Goal: Complete application form

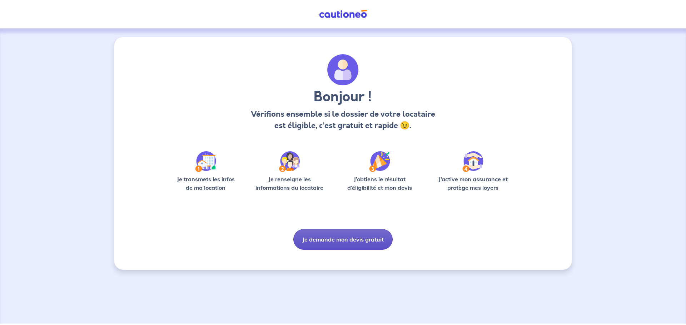
click at [337, 244] on button "Je demande mon devis gratuit" at bounding box center [342, 239] width 99 height 21
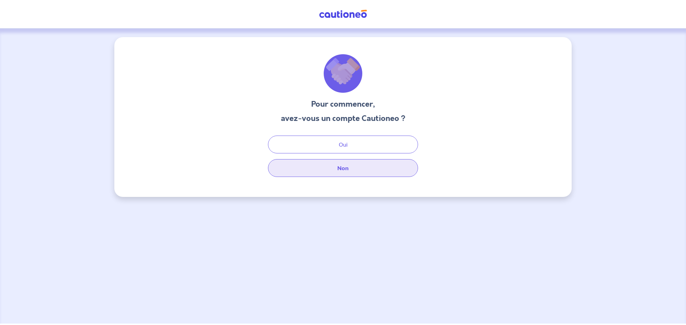
click at [341, 167] on button "Non" at bounding box center [343, 168] width 150 height 18
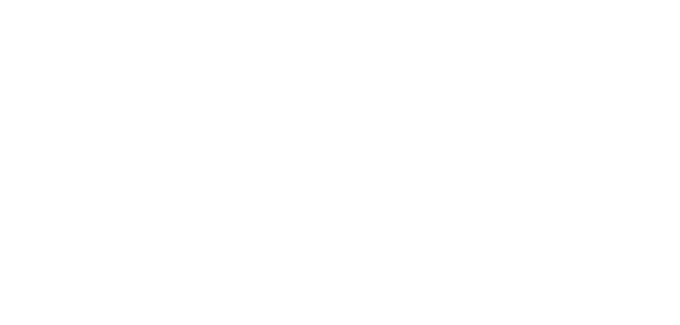
select select "FR"
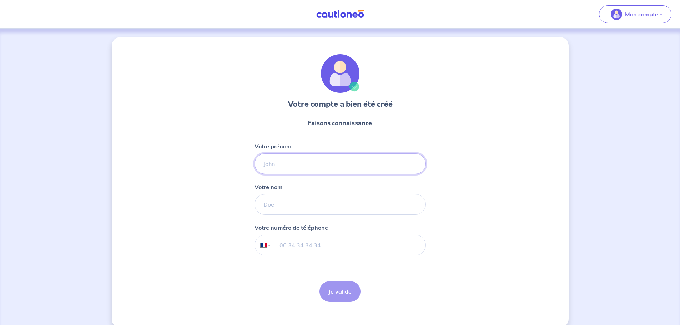
click at [309, 165] on input "Votre prénom" at bounding box center [340, 164] width 171 height 21
type input "[PERSON_NAME]"
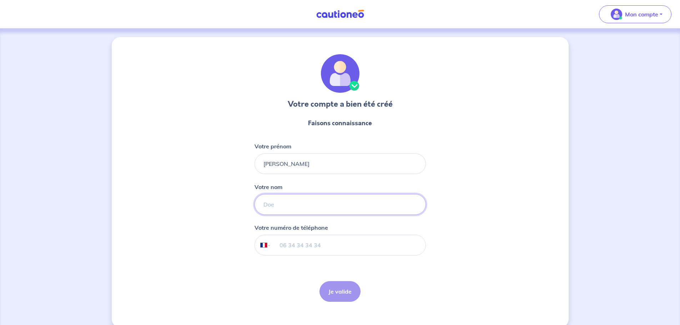
type input "GOUTAGNEUX"
type input "06 12 41 29 00"
click at [328, 287] on button "Je valide" at bounding box center [340, 291] width 41 height 21
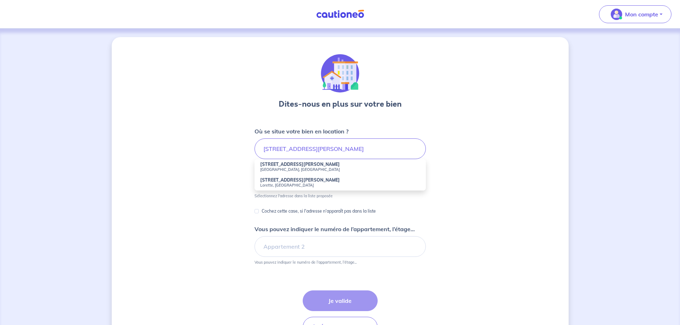
click at [268, 168] on small "[GEOGRAPHIC_DATA], [GEOGRAPHIC_DATA]" at bounding box center [340, 169] width 160 height 5
type input "[STREET_ADDRESS][PERSON_NAME]"
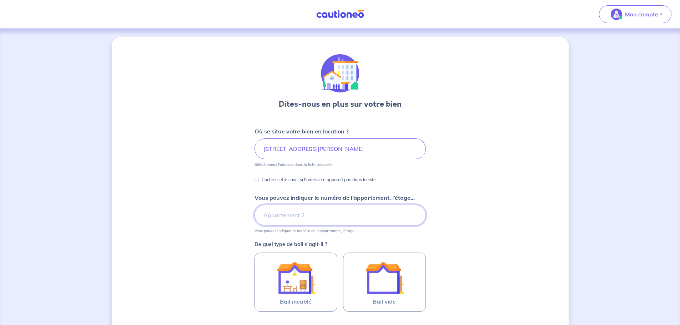
click at [306, 215] on input "Vous pouvez indiquer le numéro de l’appartement, l’étage..." at bounding box center [340, 215] width 171 height 21
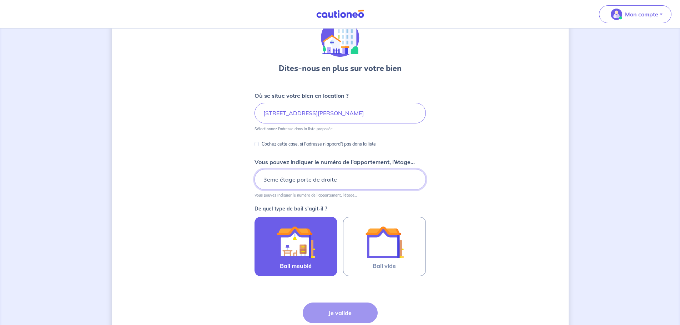
type input "3eme étage porte de droite"
click at [307, 244] on img at bounding box center [296, 242] width 39 height 39
click at [0, 0] on input "Bail meublé" at bounding box center [0, 0] width 0 height 0
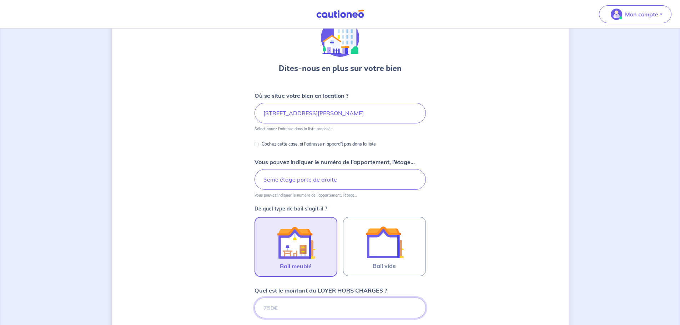
scroll to position [225, 0]
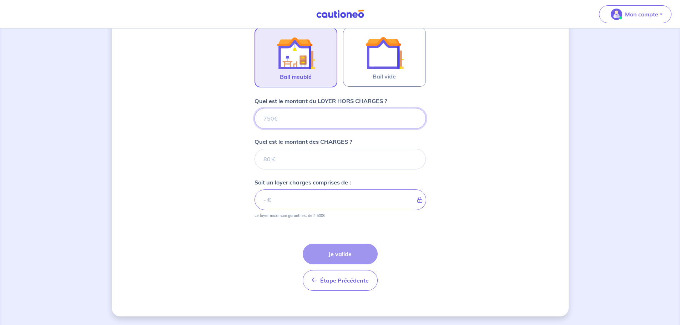
click at [304, 125] on input "Quel est le montant du LOYER HORS CHARGES ?" at bounding box center [340, 118] width 171 height 21
type input "5"
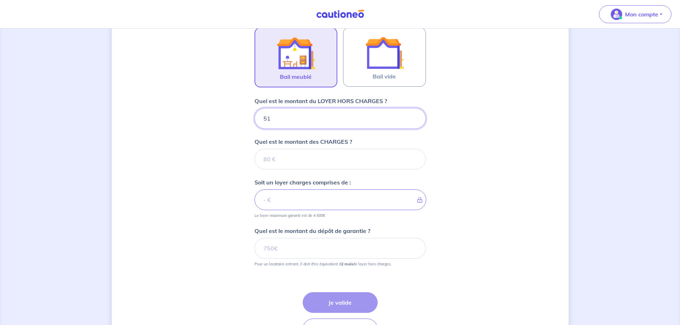
type input "510"
click at [303, 158] on input "Quel est le montant des CHARGES ?" at bounding box center [340, 159] width 171 height 21
type input "1"
type input "511"
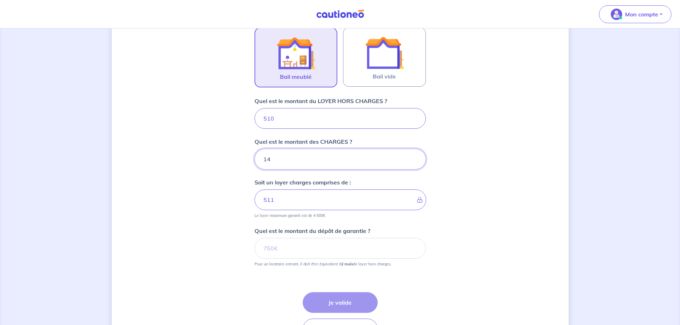
type input "140"
type input "650"
type input "140"
click at [271, 247] on input "Quel est le montant du dépôt de garantie ?" at bounding box center [340, 248] width 171 height 21
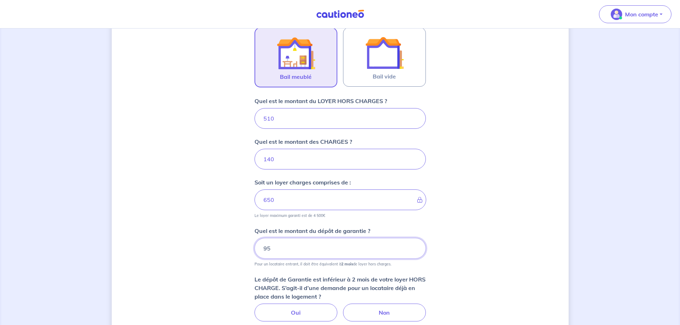
type input "9"
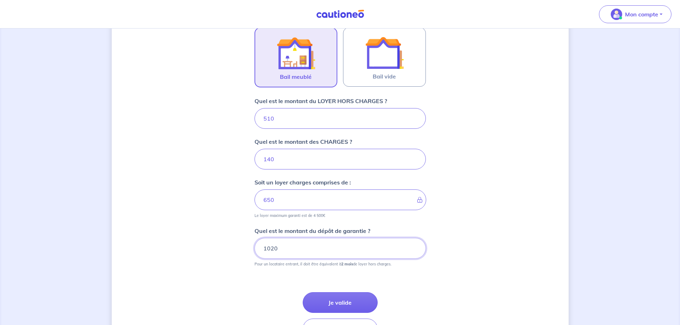
type input "1020"
click at [236, 261] on div "Dites-nous en plus sur votre bien Où se situe votre bien en location ? [STREET_…" at bounding box center [340, 88] width 457 height 553
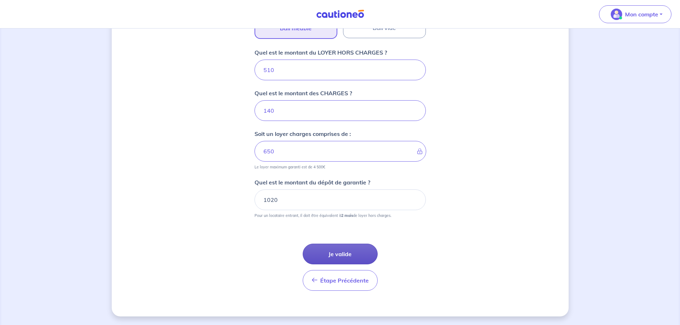
click at [330, 252] on button "Je valide" at bounding box center [340, 254] width 75 height 21
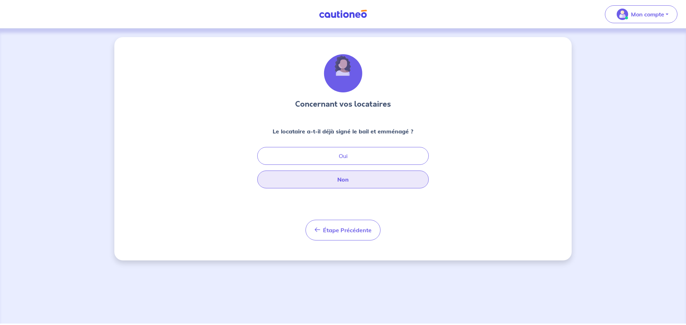
click at [328, 185] on button "Non" at bounding box center [342, 180] width 171 height 18
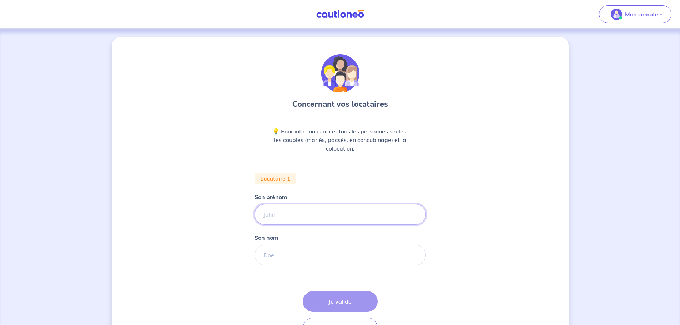
click at [308, 215] on input "Son prénom" at bounding box center [340, 214] width 171 height 21
click at [283, 220] on input "Son prénom" at bounding box center [340, 214] width 171 height 21
type input "Tukisola"
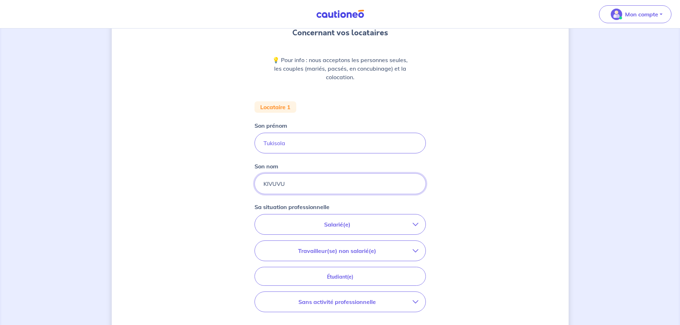
scroll to position [107, 0]
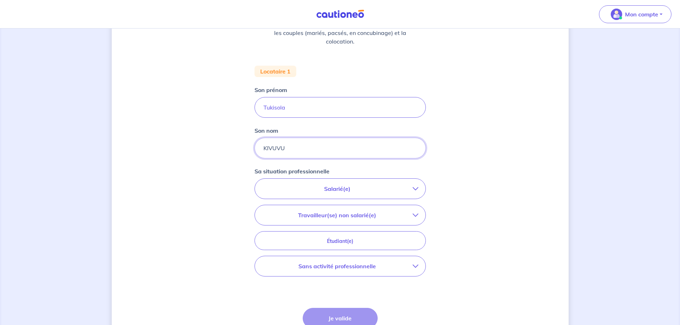
type input "KIVUVU"
click at [330, 191] on p "Salarié(e)" at bounding box center [337, 189] width 151 height 9
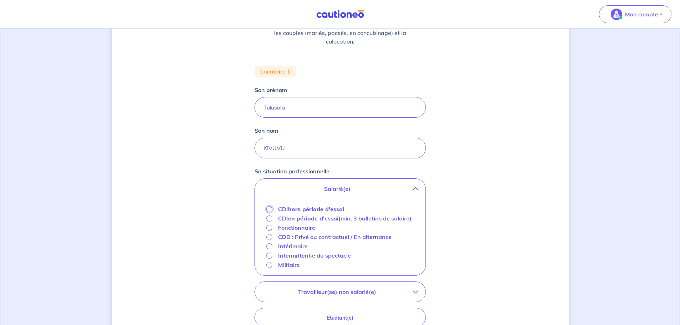
click at [271, 210] on input "CDI hors période d'essai" at bounding box center [269, 209] width 6 height 6
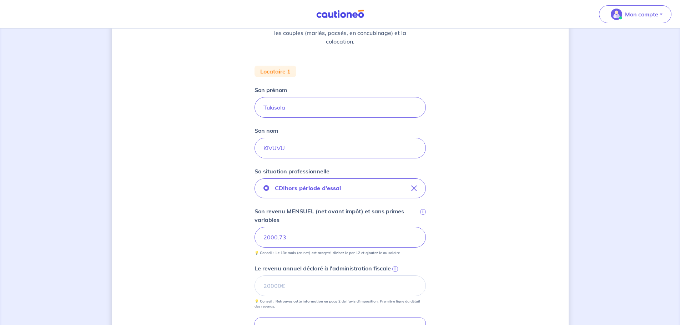
click at [185, 202] on div "Concernant vos locataires 💡 Pour info : nous acceptons les personnes seules, le…" at bounding box center [340, 209] width 457 height 558
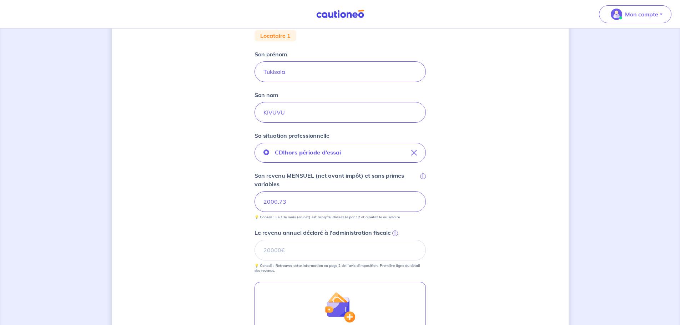
scroll to position [179, 0]
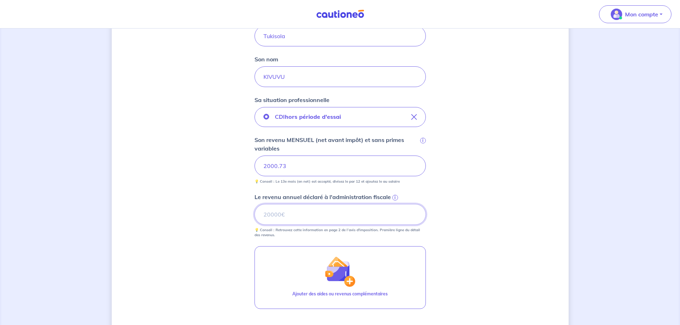
click at [295, 214] on input "Le revenu annuel déclaré à l'administration fiscale i" at bounding box center [340, 214] width 171 height 21
type input "17472"
click at [162, 176] on div "Concernant vos locataires 💡 Pour info : nous acceptons les personnes seules, le…" at bounding box center [340, 138] width 457 height 558
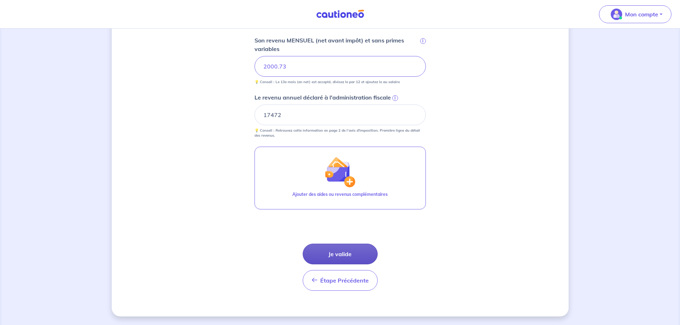
click at [328, 261] on button "Je valide" at bounding box center [340, 254] width 75 height 21
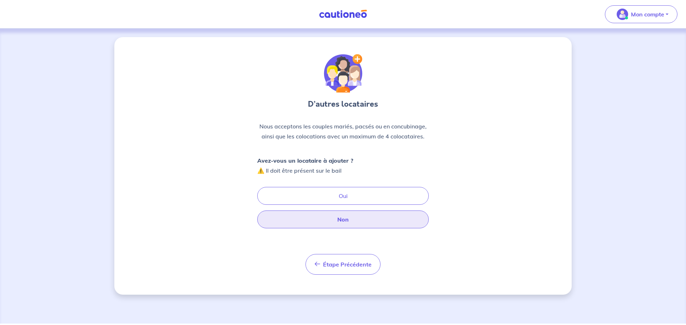
click at [343, 217] on button "Non" at bounding box center [342, 220] width 171 height 18
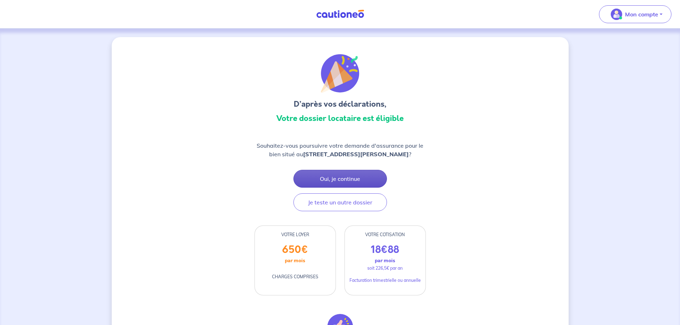
click at [345, 185] on button "Oui, je continue" at bounding box center [340, 179] width 94 height 18
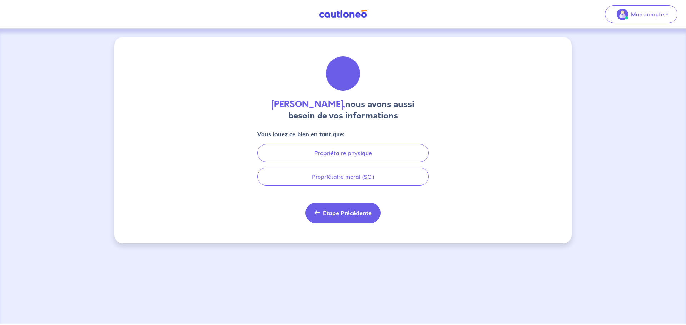
click at [335, 212] on span "Étape Précédente" at bounding box center [347, 213] width 49 height 7
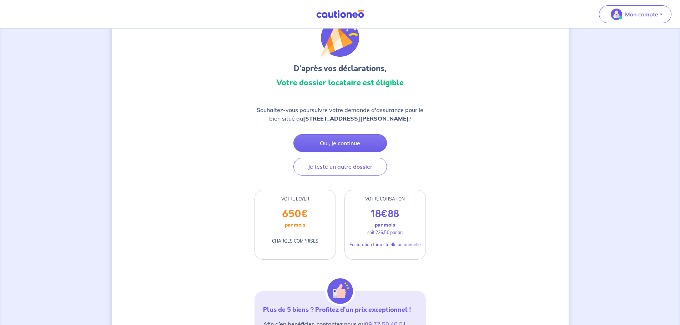
scroll to position [71, 0]
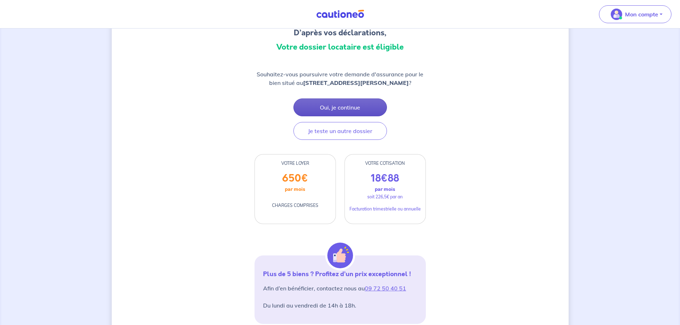
click at [329, 115] on button "Oui, je continue" at bounding box center [340, 108] width 94 height 18
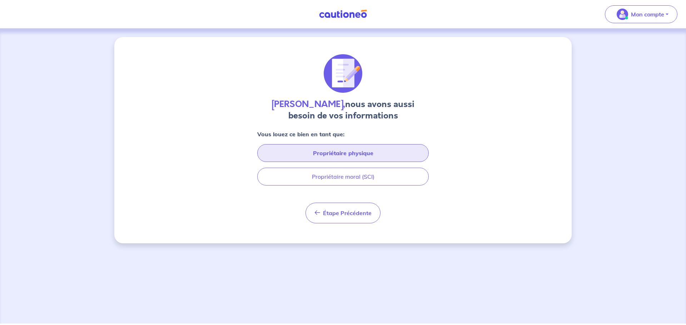
click at [336, 149] on button "Propriétaire physique" at bounding box center [342, 153] width 171 height 18
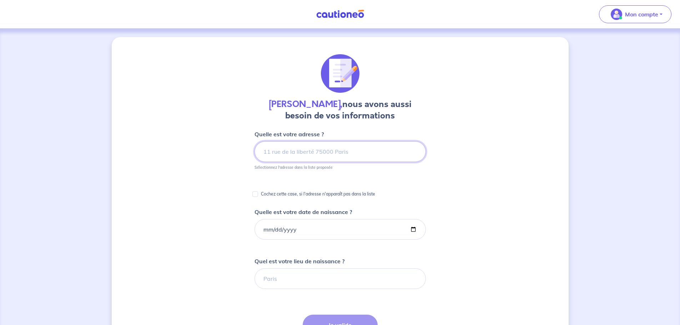
click at [316, 148] on input at bounding box center [340, 151] width 171 height 21
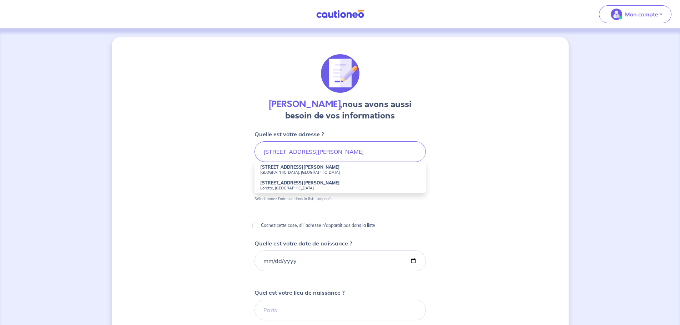
click at [289, 174] on small "[GEOGRAPHIC_DATA], [GEOGRAPHIC_DATA]" at bounding box center [340, 172] width 160 height 5
type input "[STREET_ADDRESS][PERSON_NAME]"
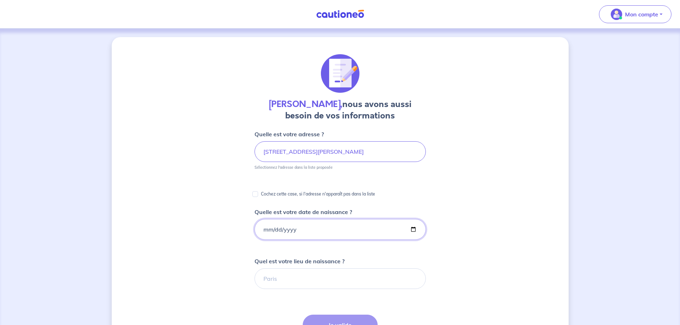
click at [287, 227] on input "Quelle est votre date de naissance ?" at bounding box center [340, 229] width 171 height 21
click at [271, 225] on input "Quelle est votre date de naissance ?" at bounding box center [340, 229] width 171 height 21
click at [257, 230] on input "Quelle est votre date de naissance ?" at bounding box center [340, 229] width 171 height 21
click at [264, 231] on input "Quelle est votre date de naissance ?" at bounding box center [340, 229] width 171 height 21
type input "[DATE]"
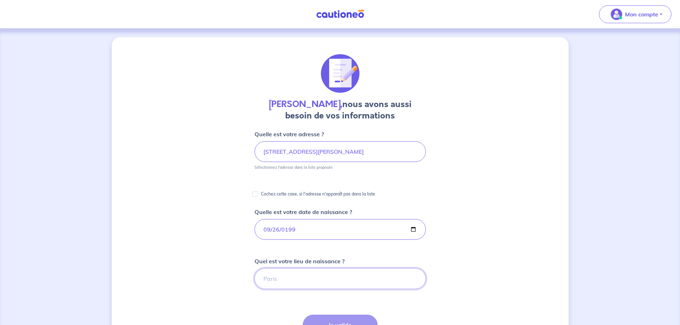
click at [275, 285] on input "Quel est votre lieu de naissance ?" at bounding box center [340, 279] width 171 height 21
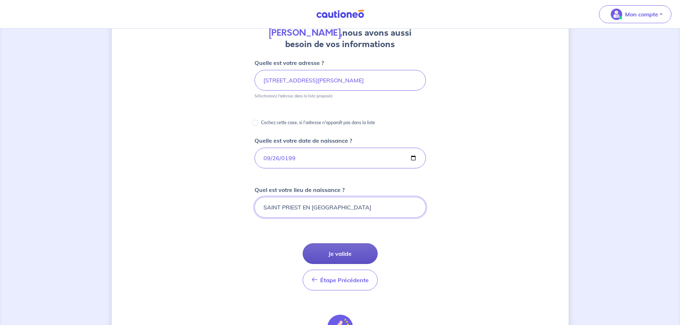
type input "SAINT PRIEST EN [GEOGRAPHIC_DATA]"
click at [345, 249] on button "Je valide" at bounding box center [340, 254] width 75 height 21
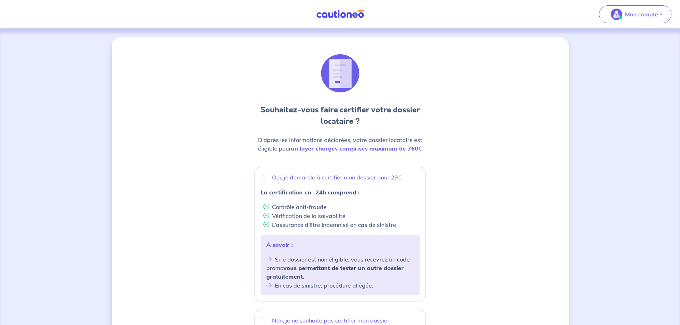
click at [234, 164] on div "Souhaitez-vous faire certifier votre dossier locataire ? D’après les informatio…" at bounding box center [340, 285] width 457 height 497
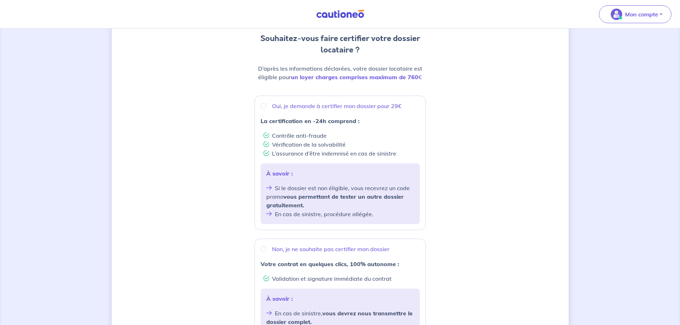
scroll to position [107, 0]
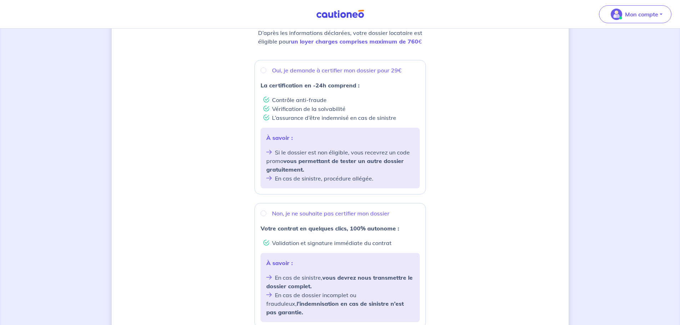
click at [265, 217] on div "Non, je ne souhaite pas certifier mon dossier" at bounding box center [340, 213] width 159 height 9
radio input "true"
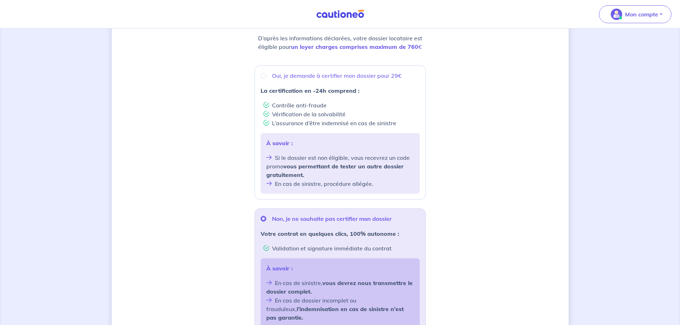
scroll to position [66, 0]
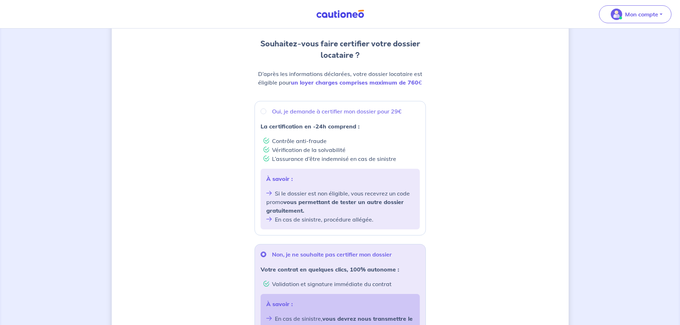
click at [270, 109] on div "Oui, je demande à certifier mon dossier pour 29€" at bounding box center [340, 111] width 159 height 9
radio input "true"
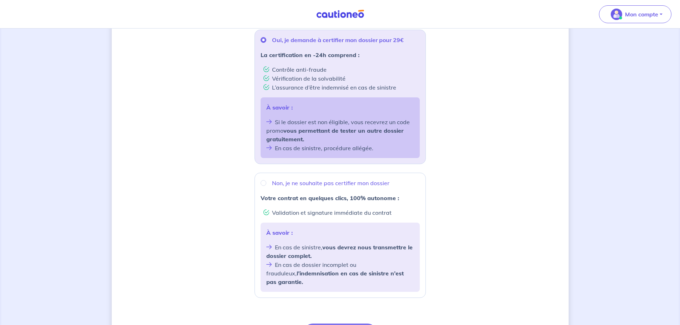
scroll to position [173, 0]
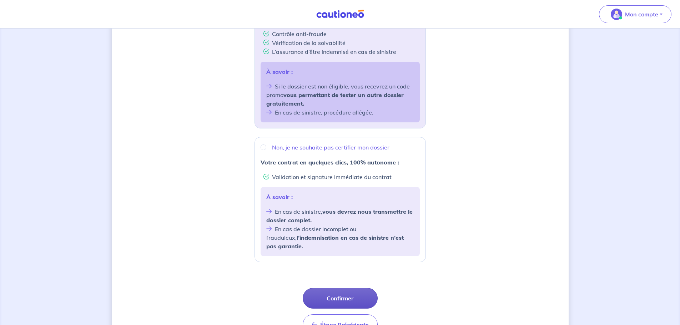
click at [339, 290] on button "Confirmer" at bounding box center [340, 298] width 75 height 21
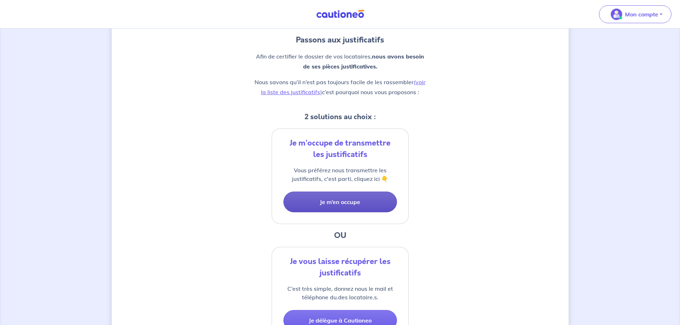
scroll to position [107, 0]
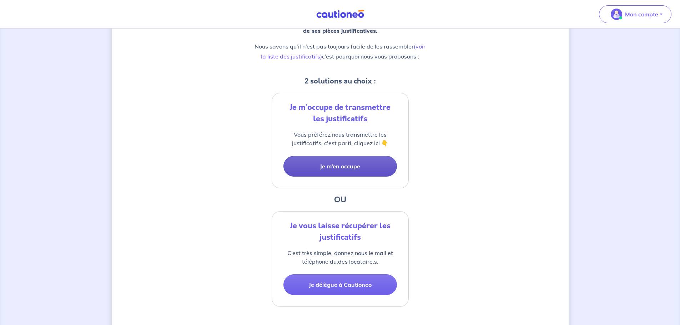
click at [327, 173] on button "Je m’en occupe" at bounding box center [341, 166] width 114 height 21
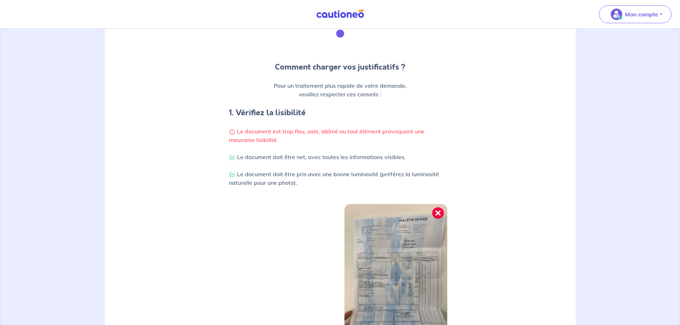
scroll to position [143, 0]
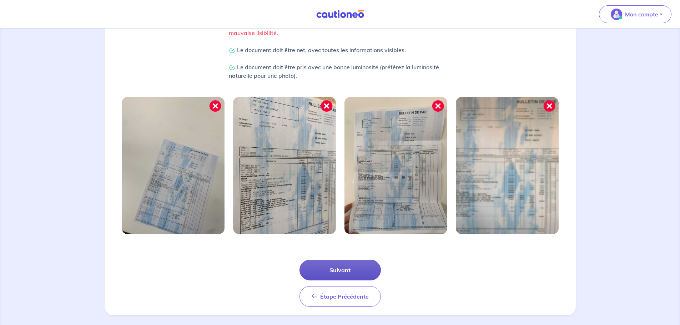
click at [325, 278] on button "Suivant" at bounding box center [340, 270] width 81 height 21
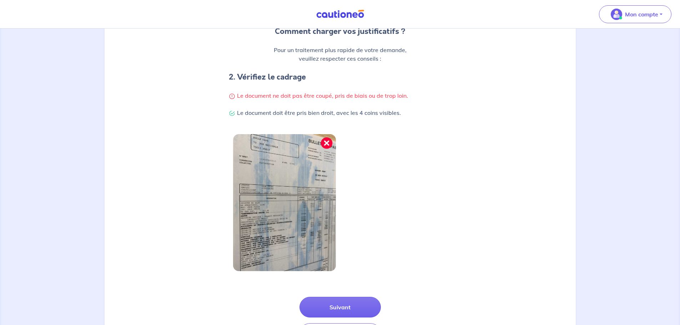
scroll to position [152, 0]
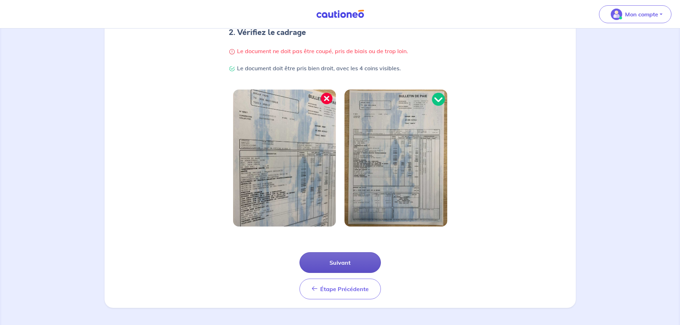
click at [331, 261] on button "Suivant" at bounding box center [340, 262] width 81 height 21
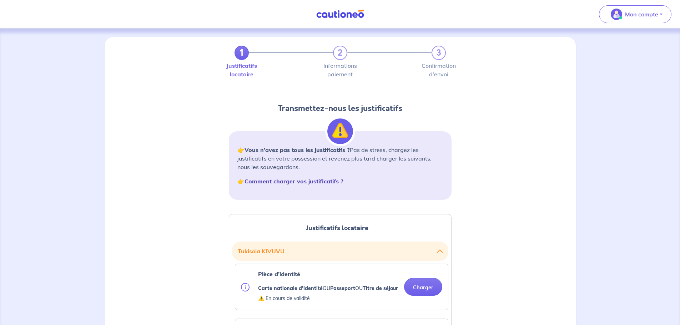
scroll to position [71, 0]
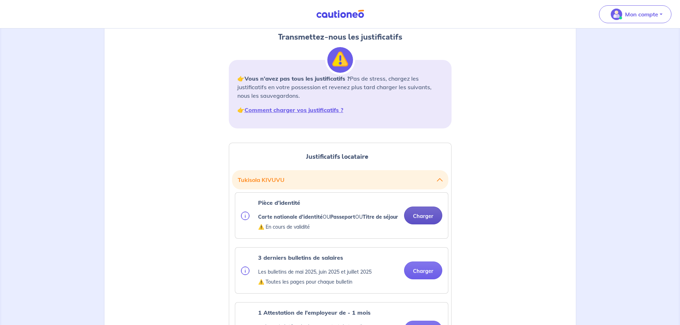
click at [419, 219] on button "Charger" at bounding box center [423, 216] width 38 height 18
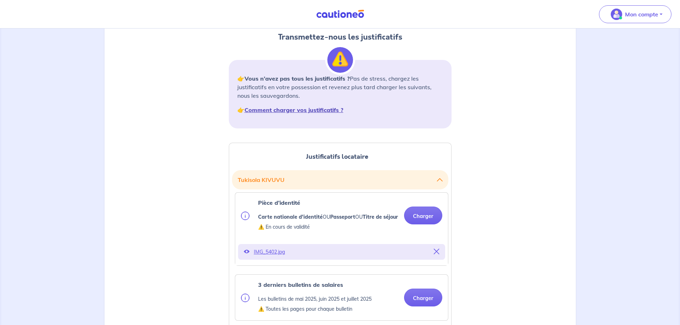
scroll to position [0, 0]
